Goal: Task Accomplishment & Management: Manage account settings

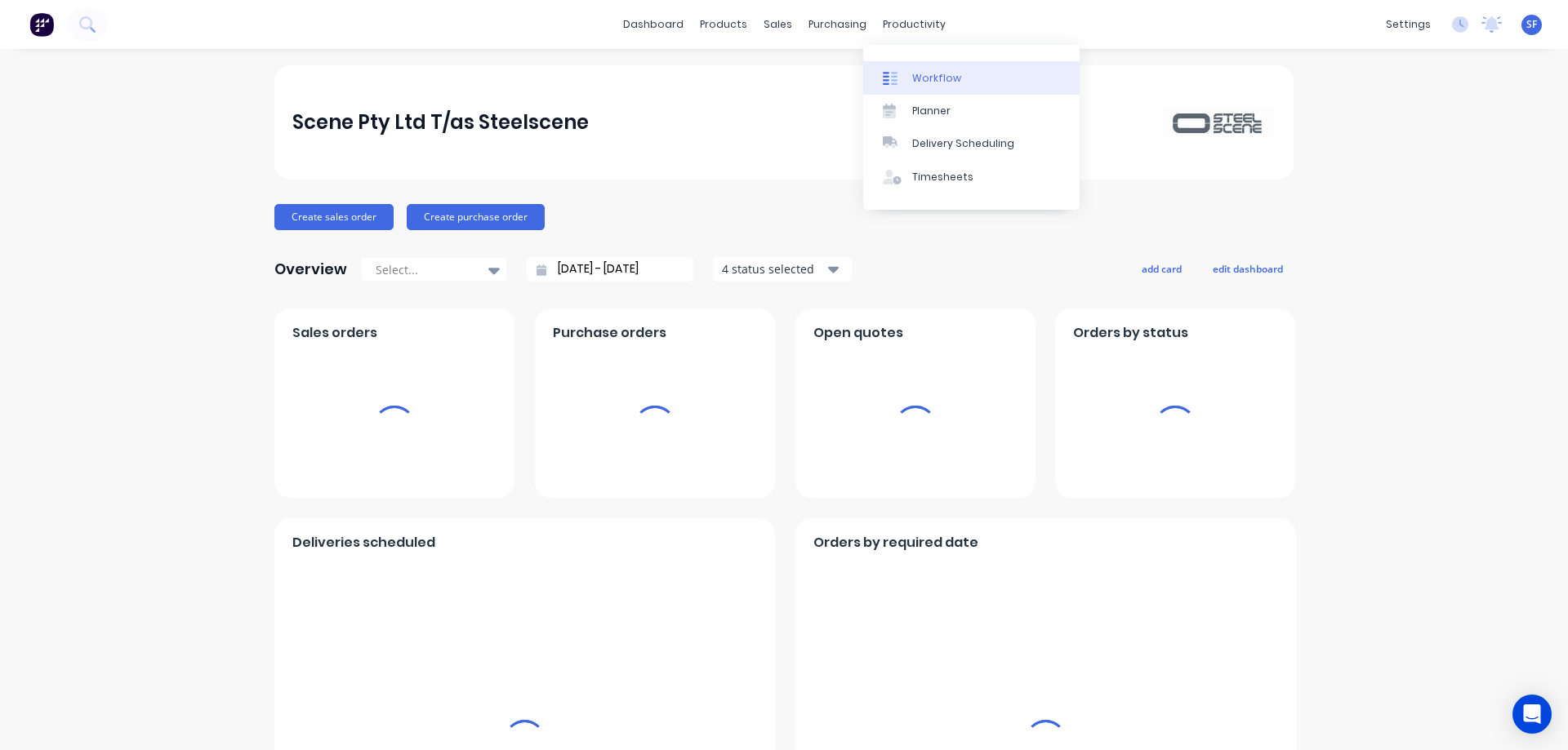
click at [929, 74] on div "Workflow" at bounding box center [937, 79] width 49 height 15
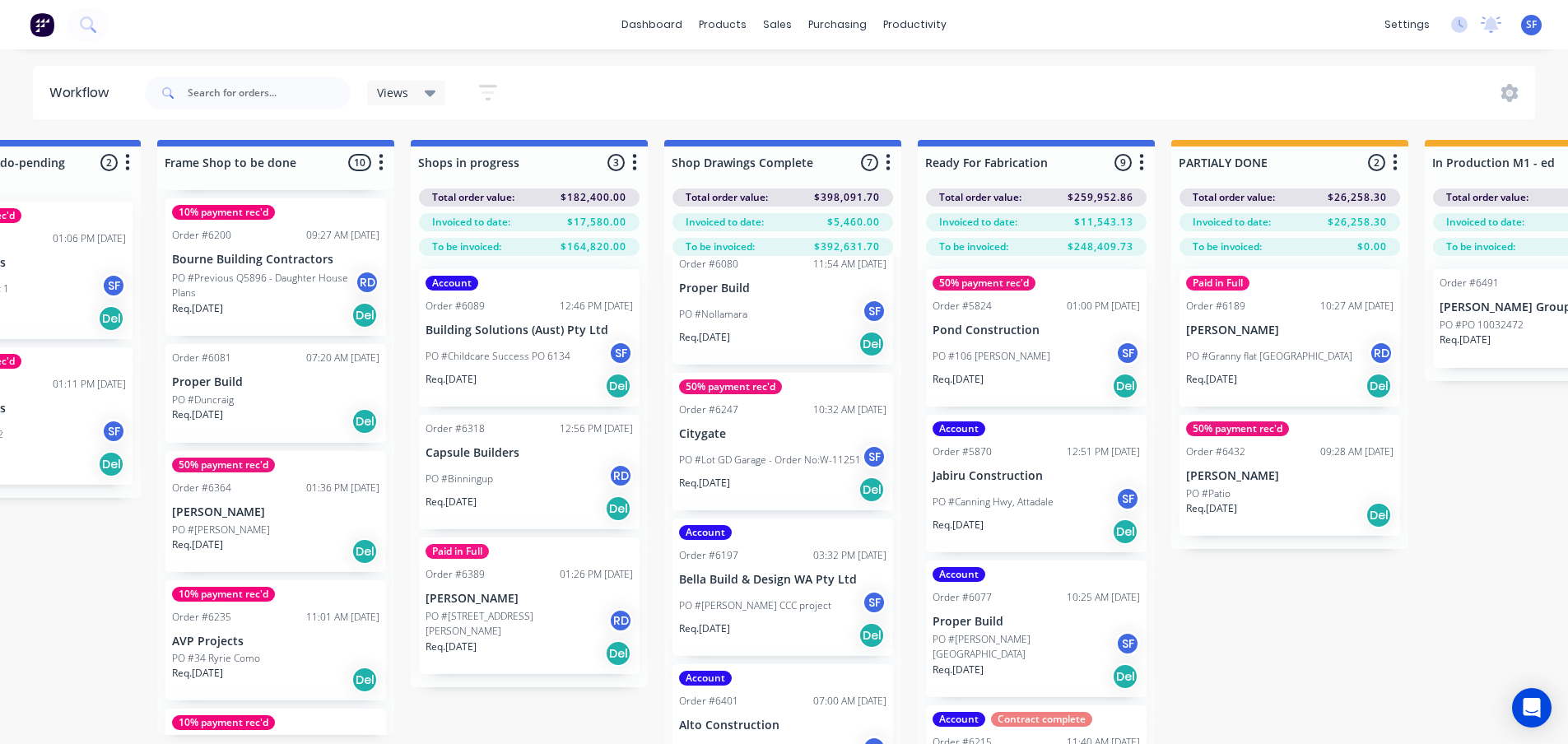
scroll to position [658, 0]
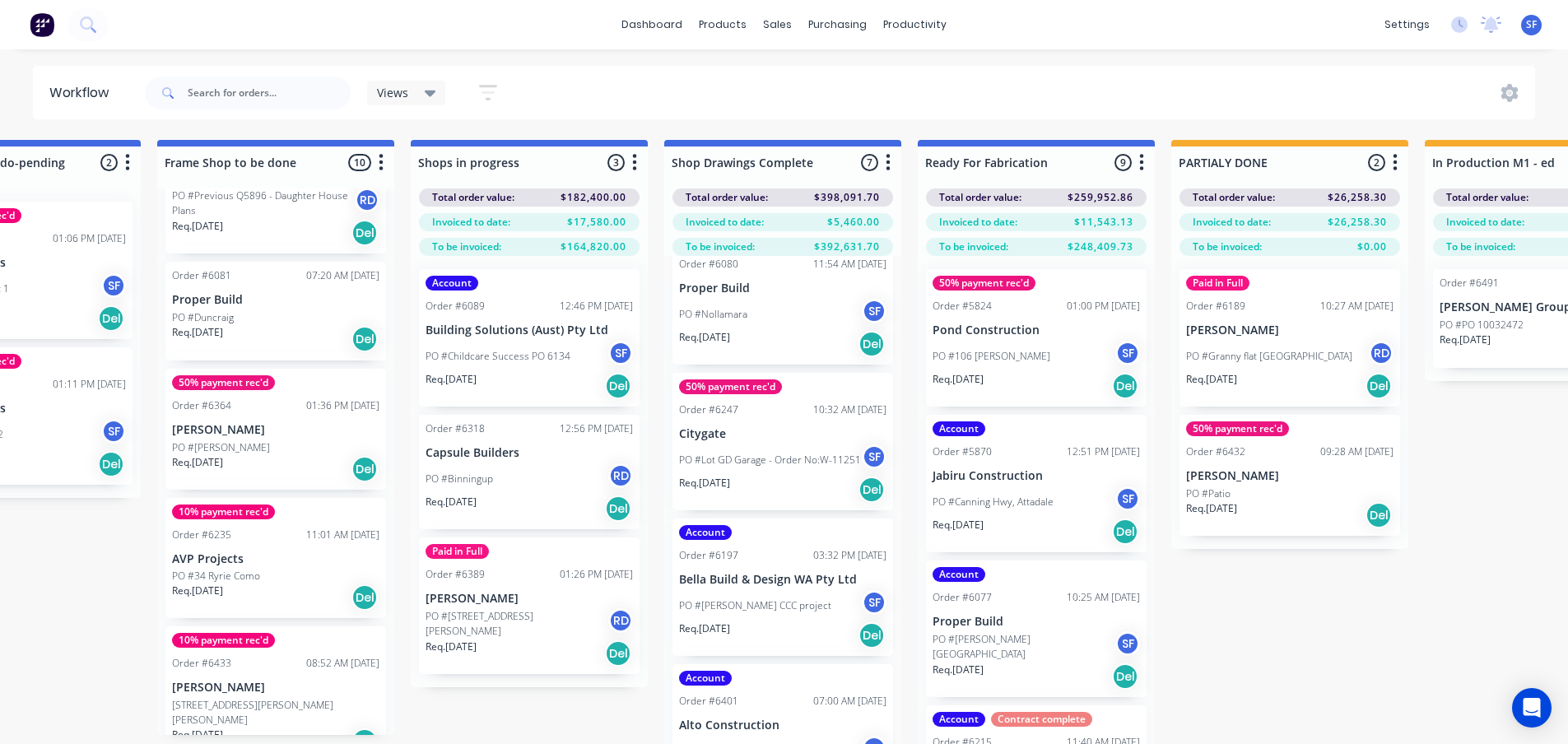
click at [266, 552] on p "AVP Projects" at bounding box center [276, 559] width 207 height 14
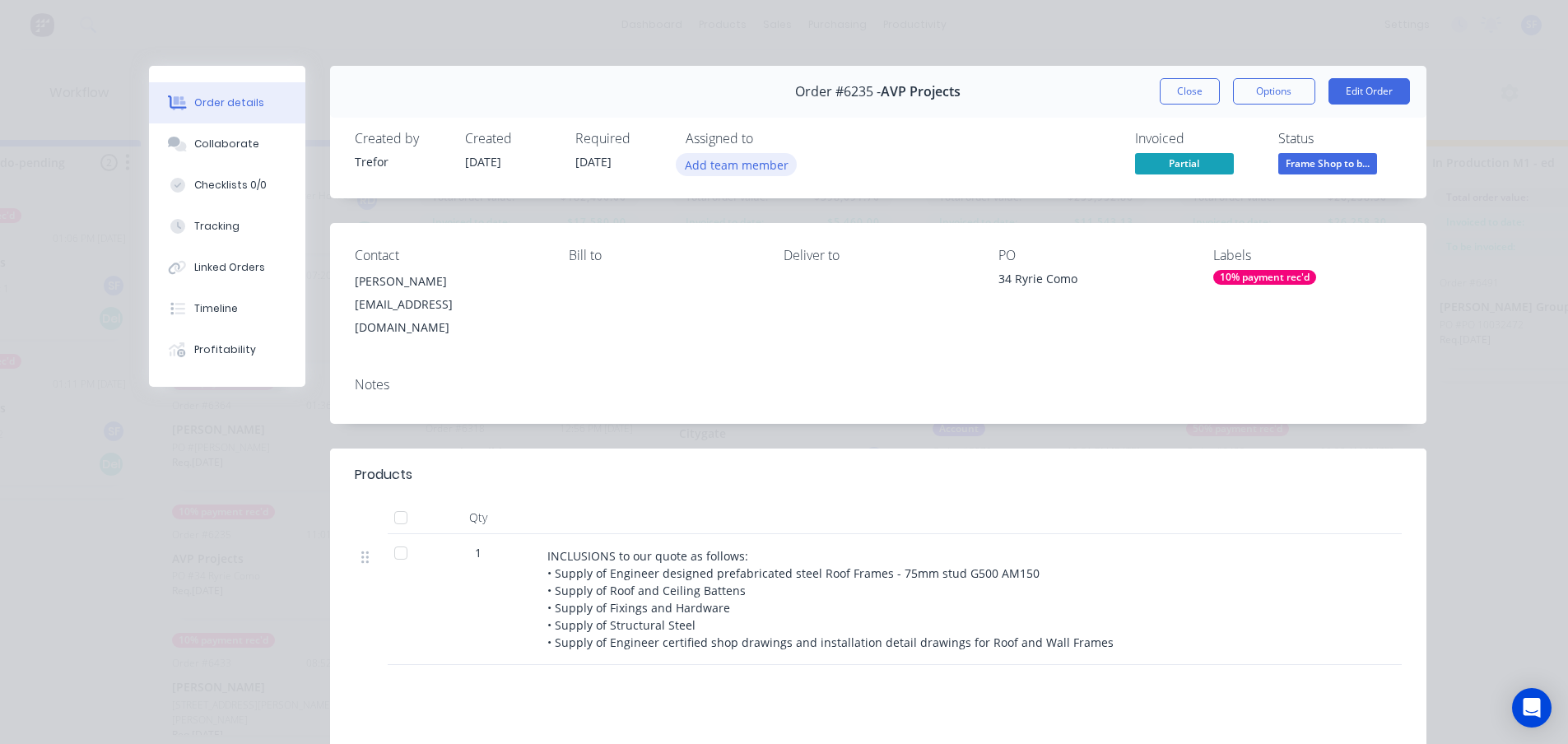
click at [750, 172] on button "Add team member" at bounding box center [736, 164] width 121 height 22
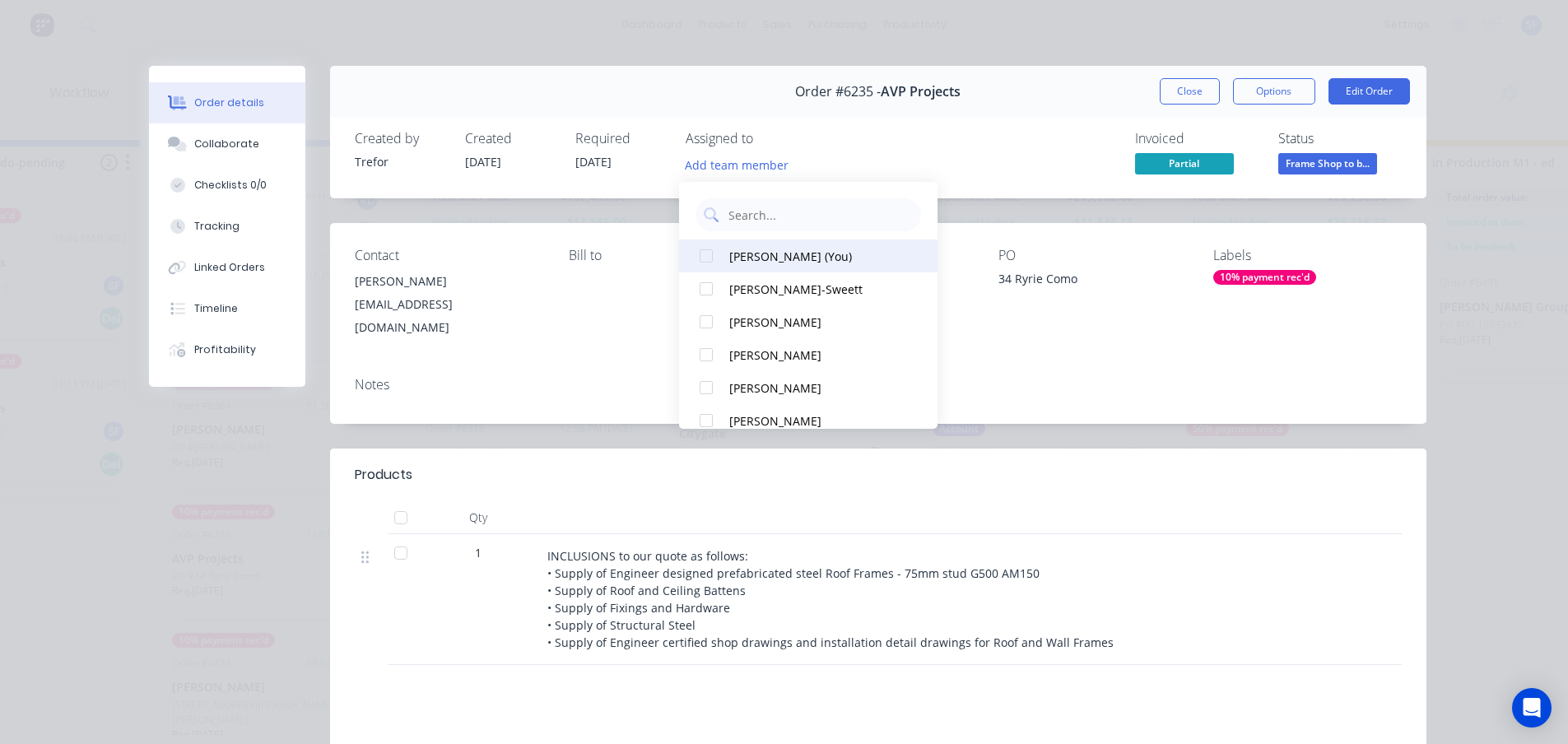
click at [781, 265] on button "[PERSON_NAME] (You)" at bounding box center [808, 256] width 258 height 33
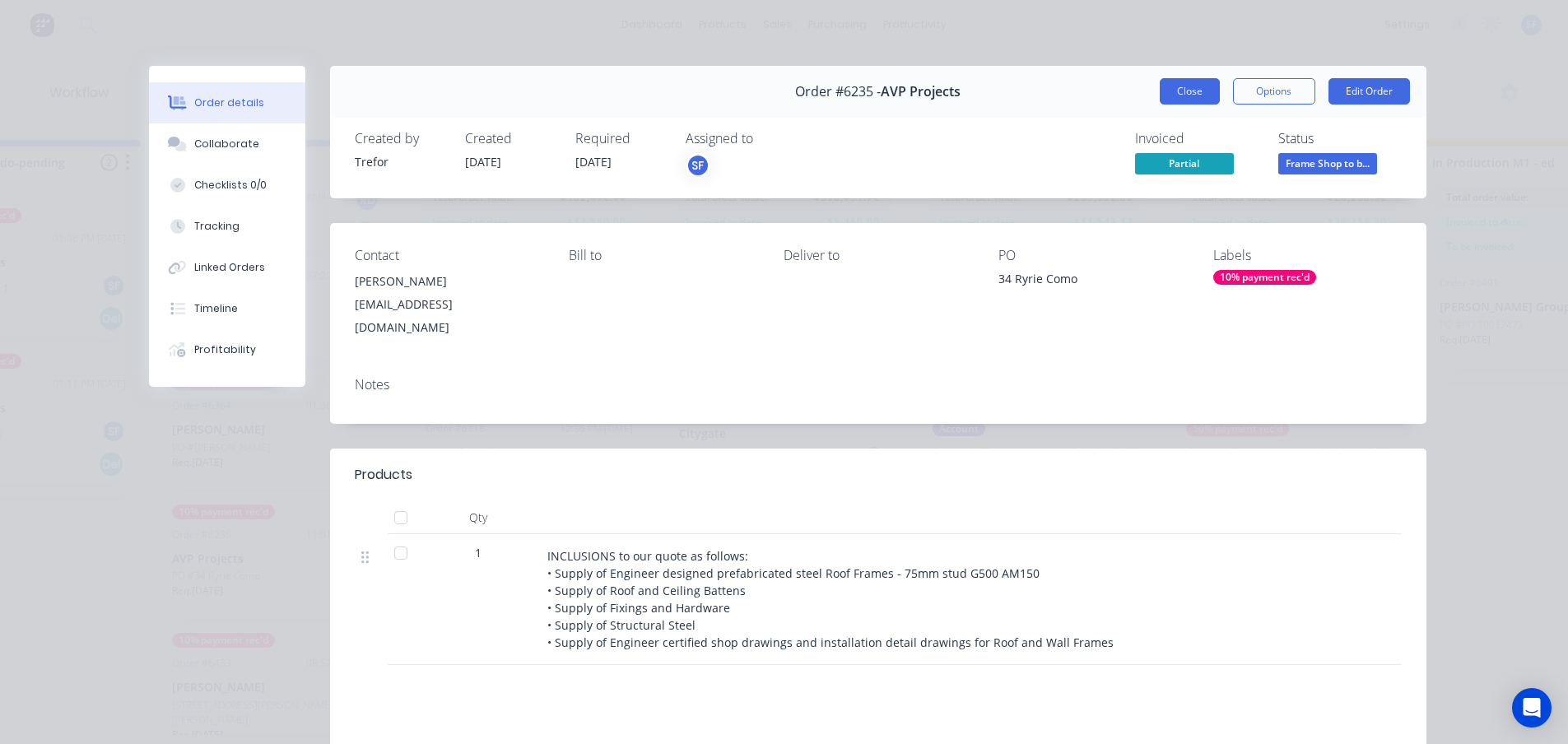
click at [1191, 85] on button "Close" at bounding box center [1189, 91] width 60 height 27
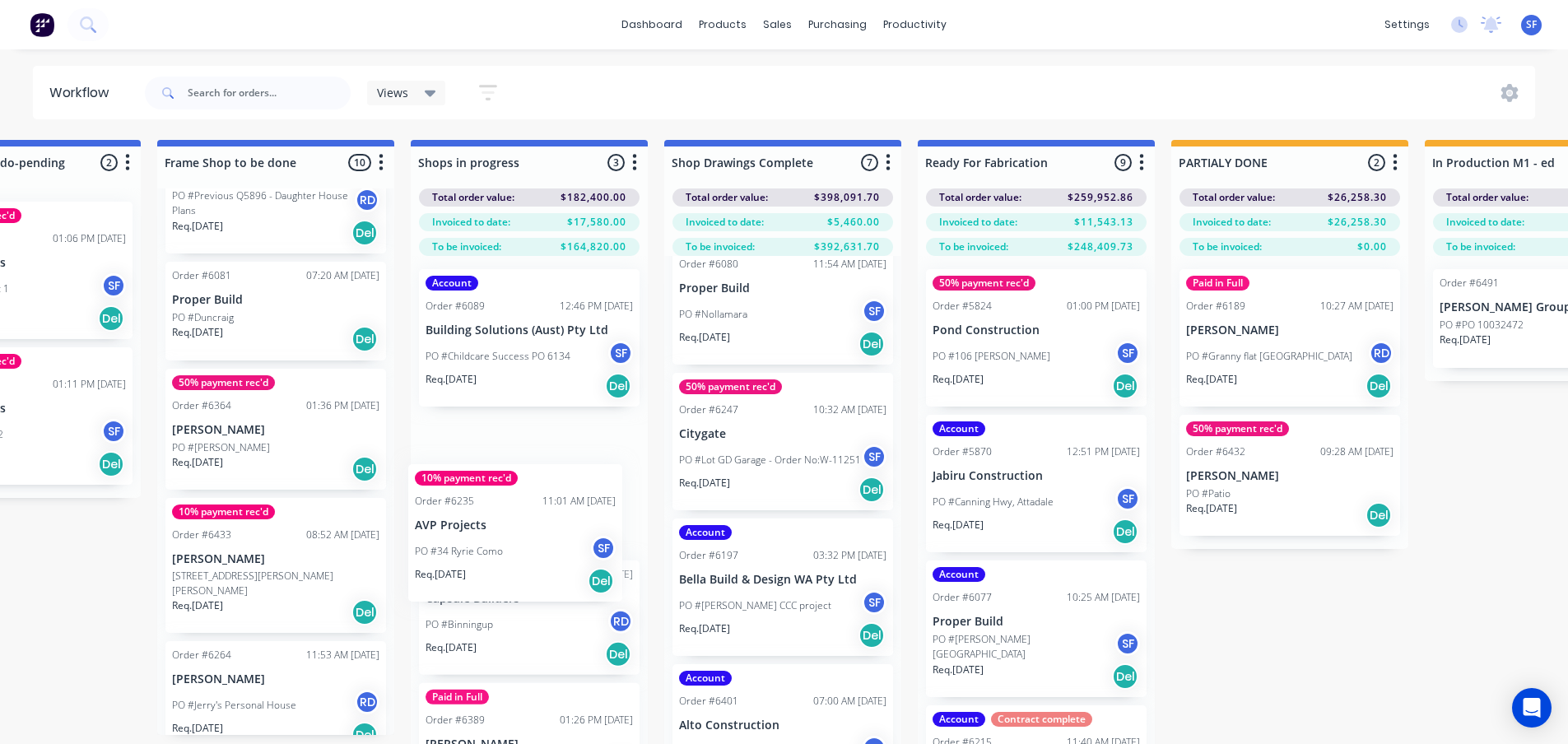
scroll to position [1, 1397]
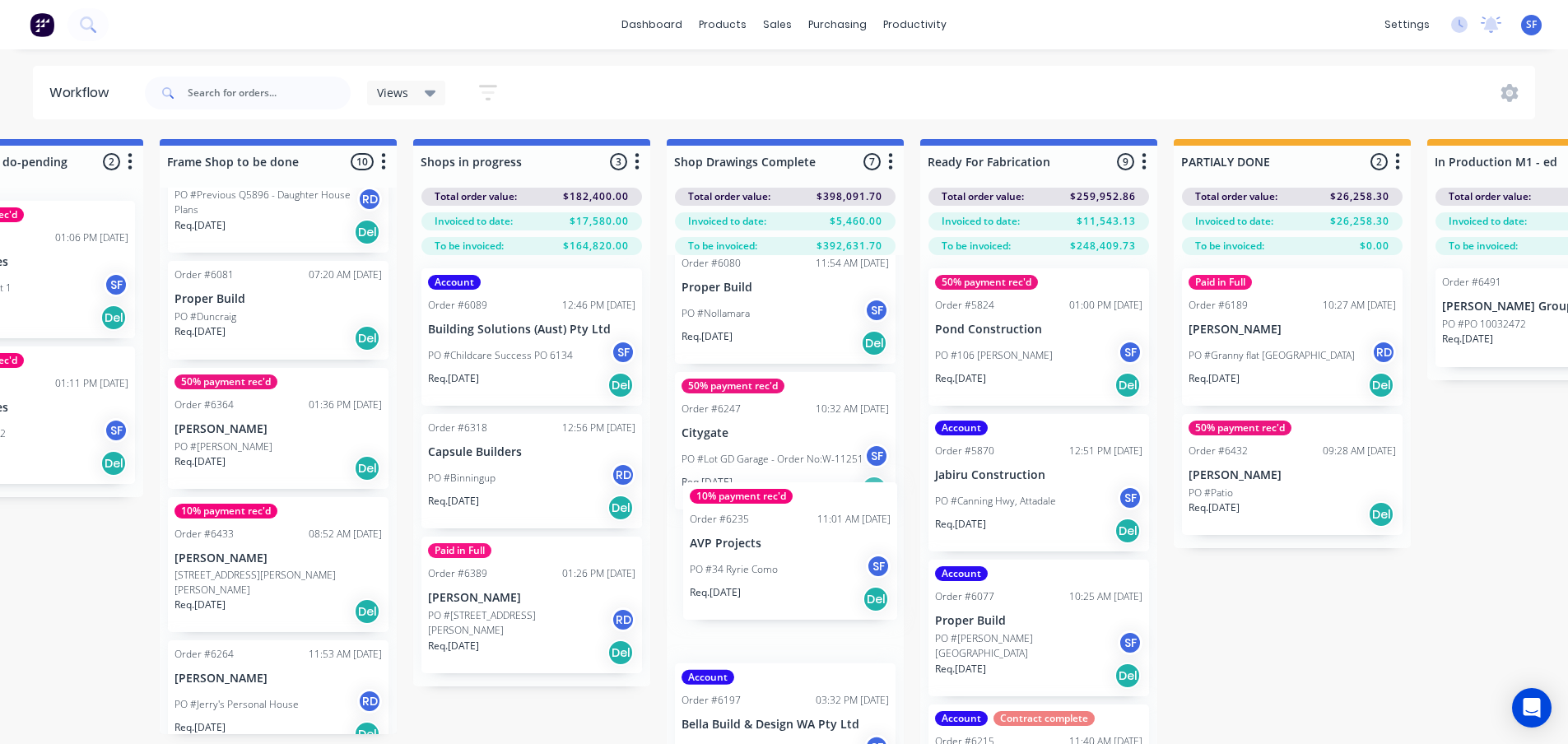
drag, startPoint x: 218, startPoint y: 559, endPoint x: 741, endPoint y: 557, distance: 523.0
click at [741, 557] on div "Submitted 3 Status colour #273444 hex #273444 Save Cancel Summaries Total order…" at bounding box center [679, 470] width 4176 height 663
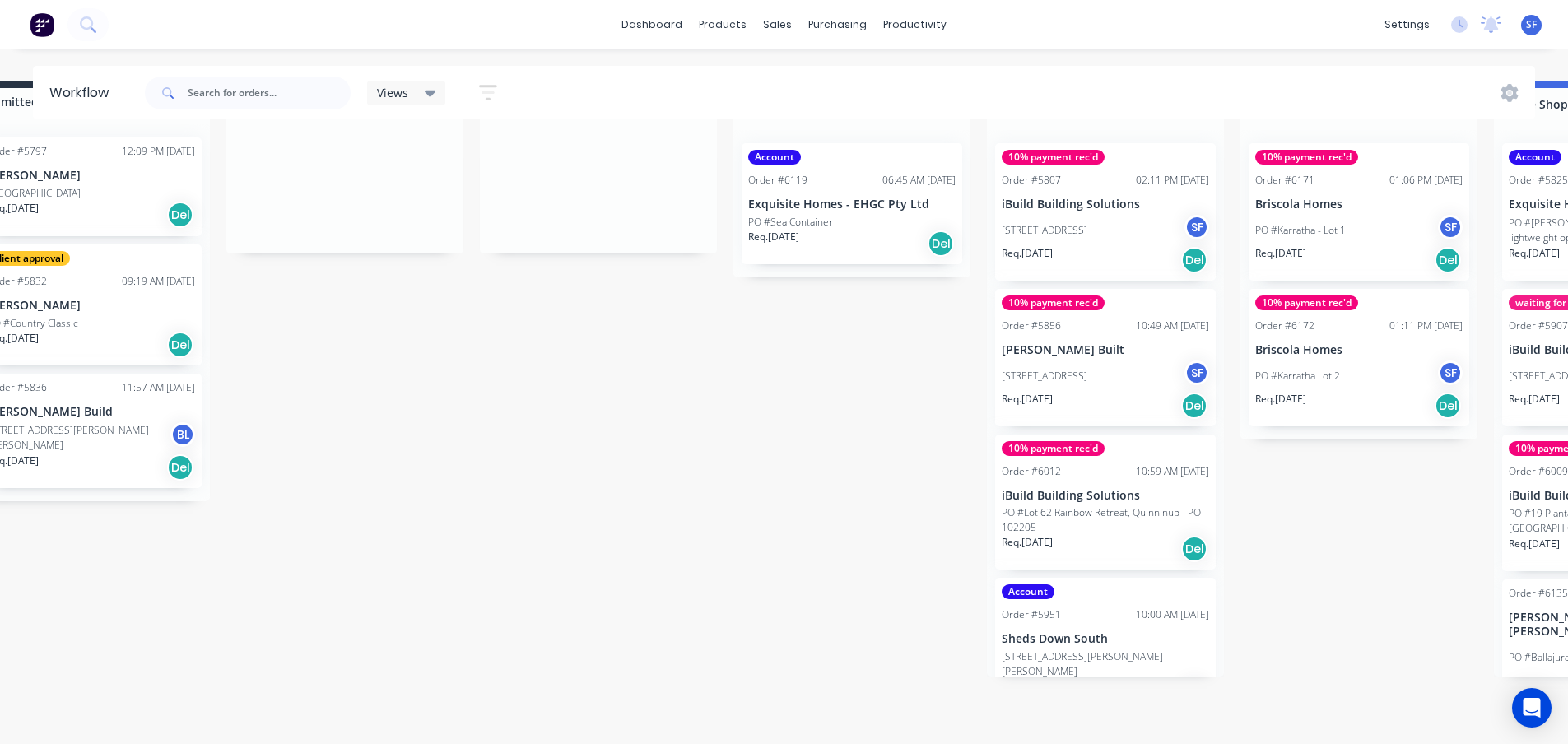
scroll to position [71, 42]
